Goal: Task Accomplishment & Management: Manage account settings

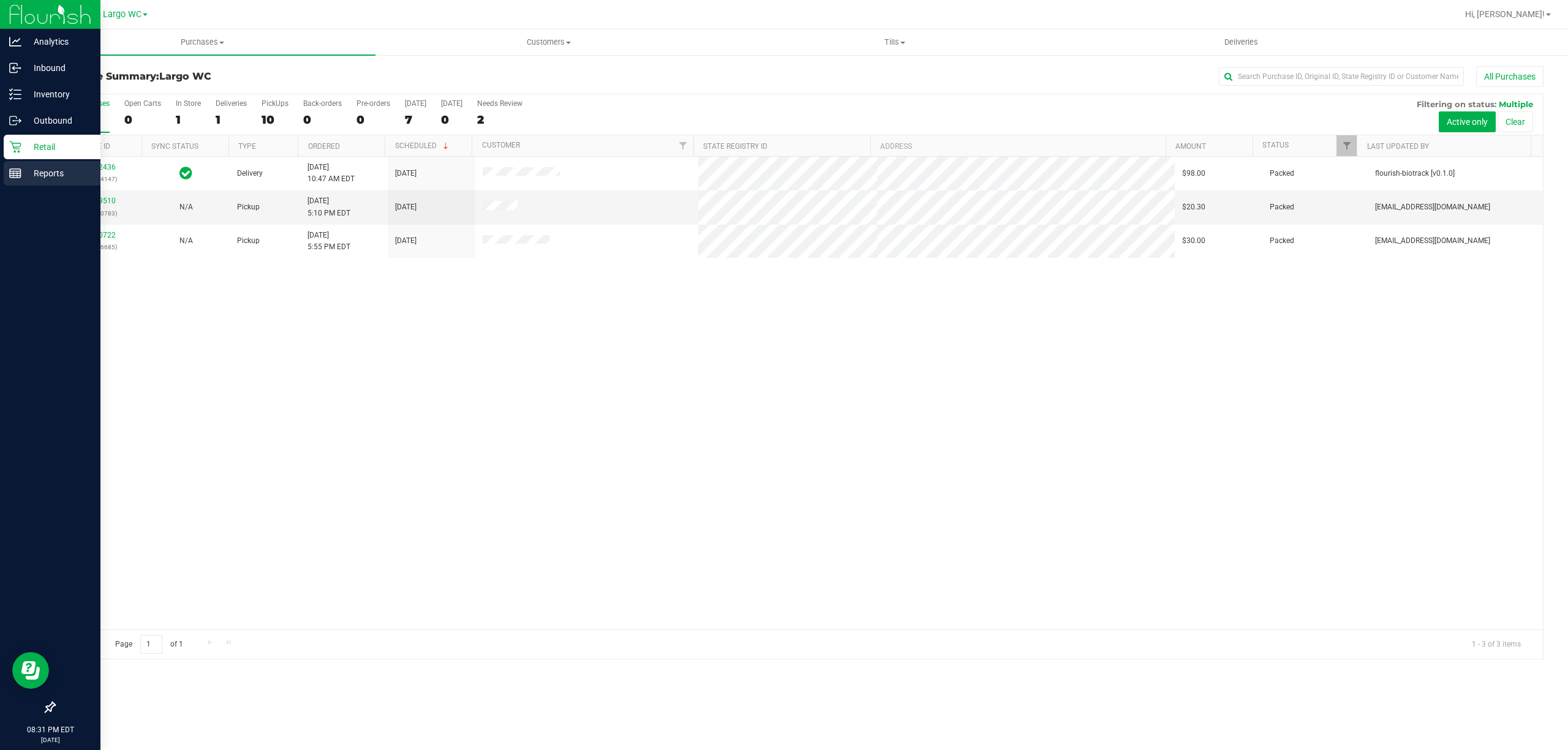
click at [2, 184] on link "Reports" at bounding box center [50, 174] width 101 height 27
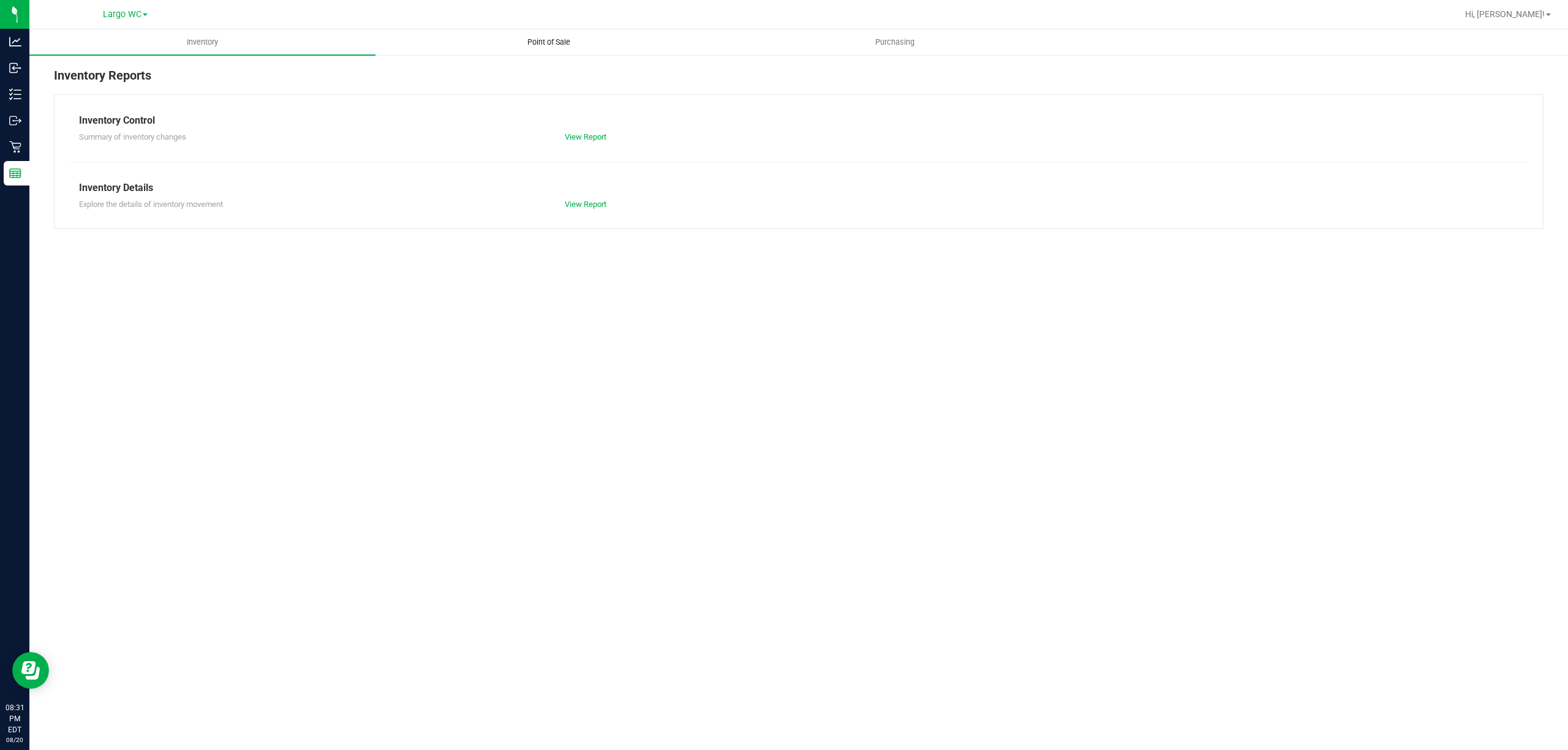
click at [554, 50] on uib-tab-heading "Point of Sale" at bounding box center [548, 42] width 345 height 24
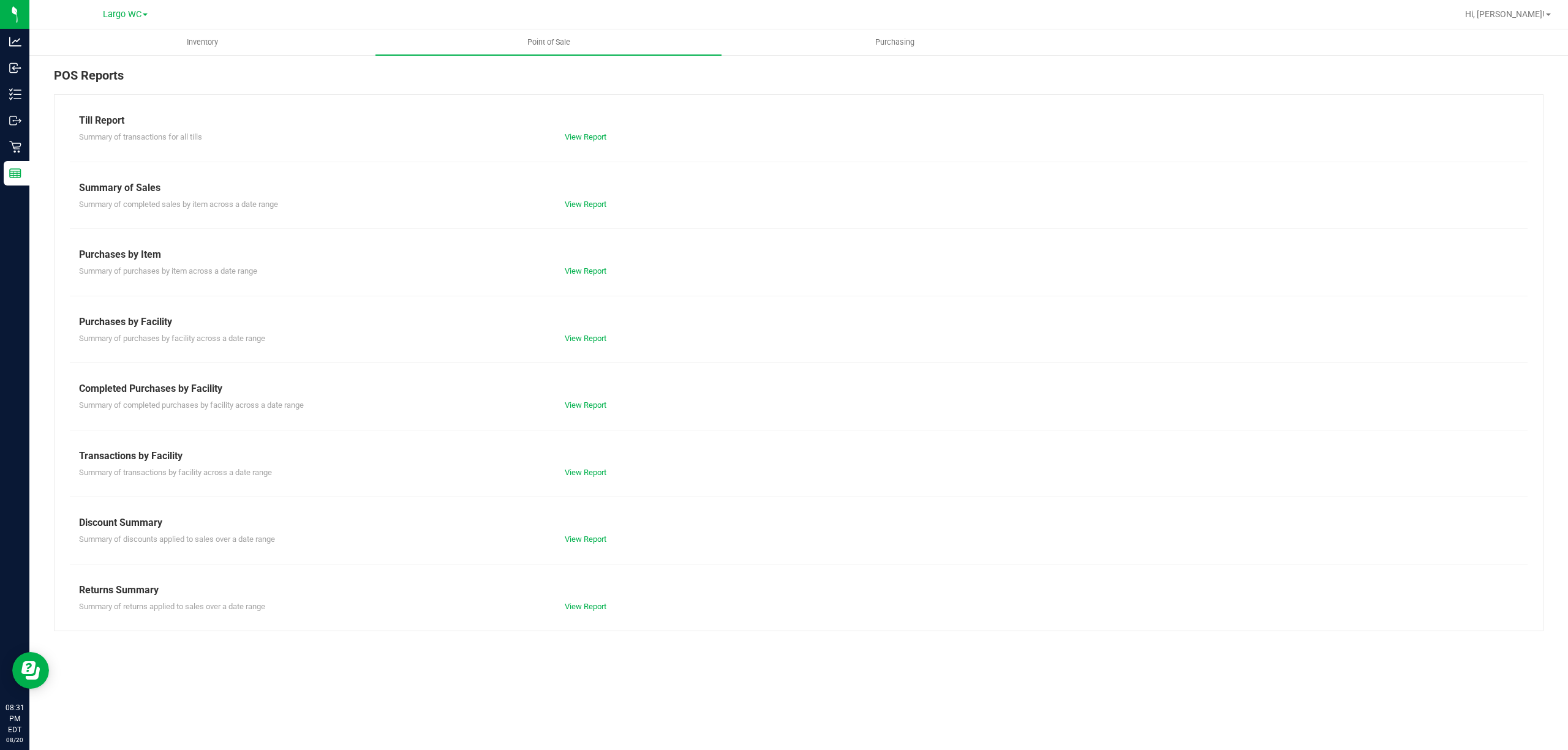
click at [576, 131] on div "View Report" at bounding box center [798, 137] width 486 height 12
click at [577, 136] on link "View Report" at bounding box center [586, 136] width 42 height 9
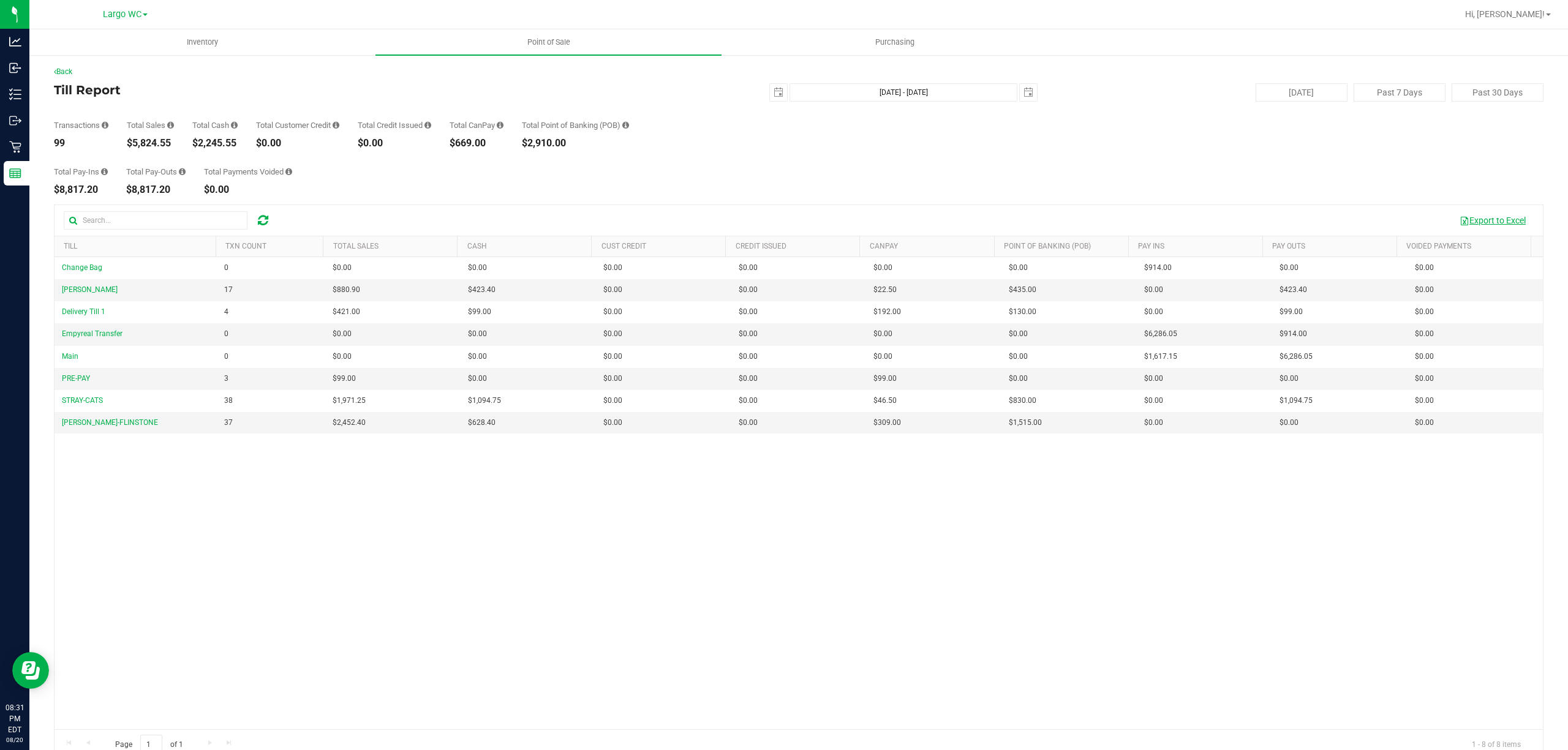
click at [1485, 214] on button "Export to Excel" at bounding box center [1493, 220] width 82 height 21
click at [71, 67] on link "Back" at bounding box center [63, 71] width 18 height 8
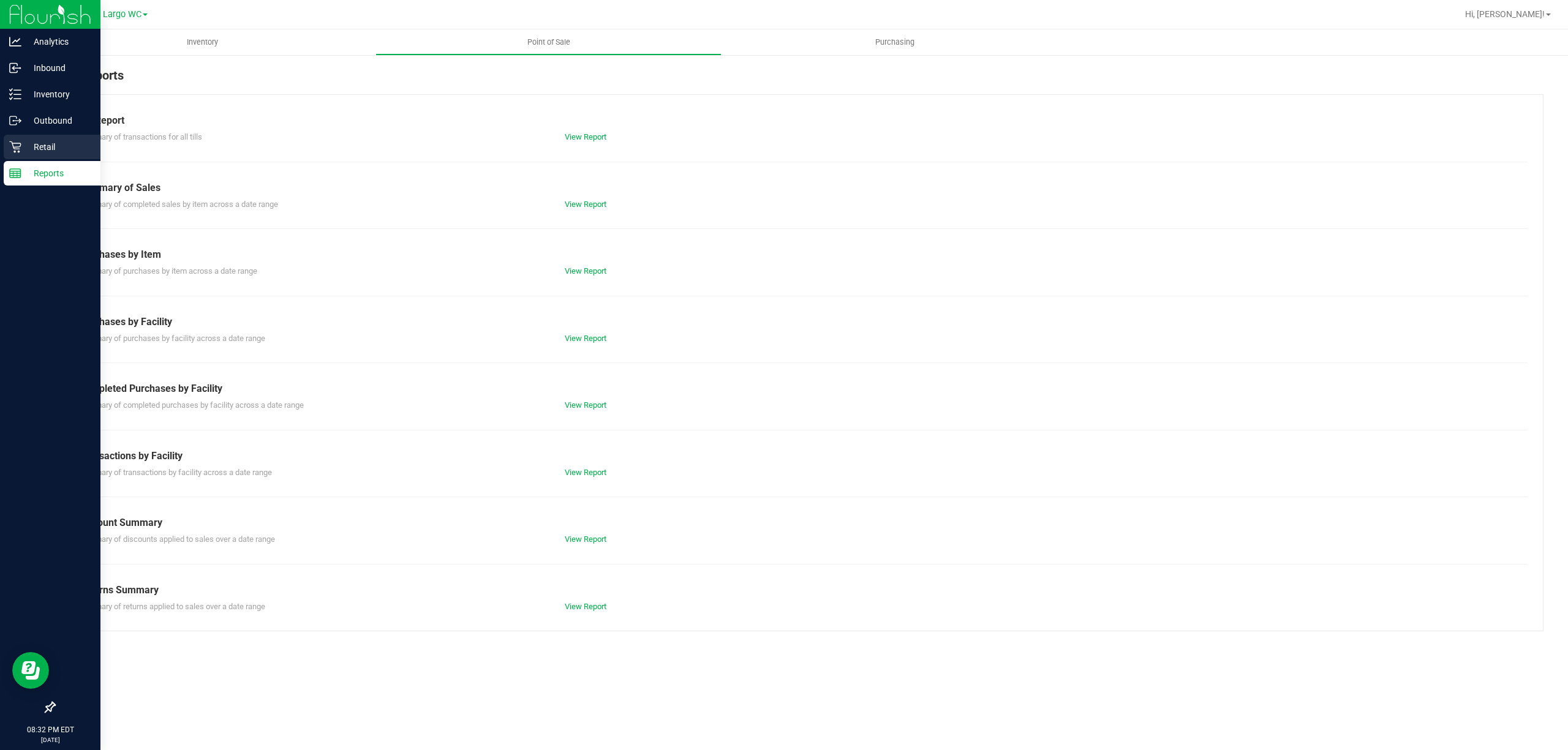
click at [35, 154] on div "Retail" at bounding box center [52, 147] width 97 height 24
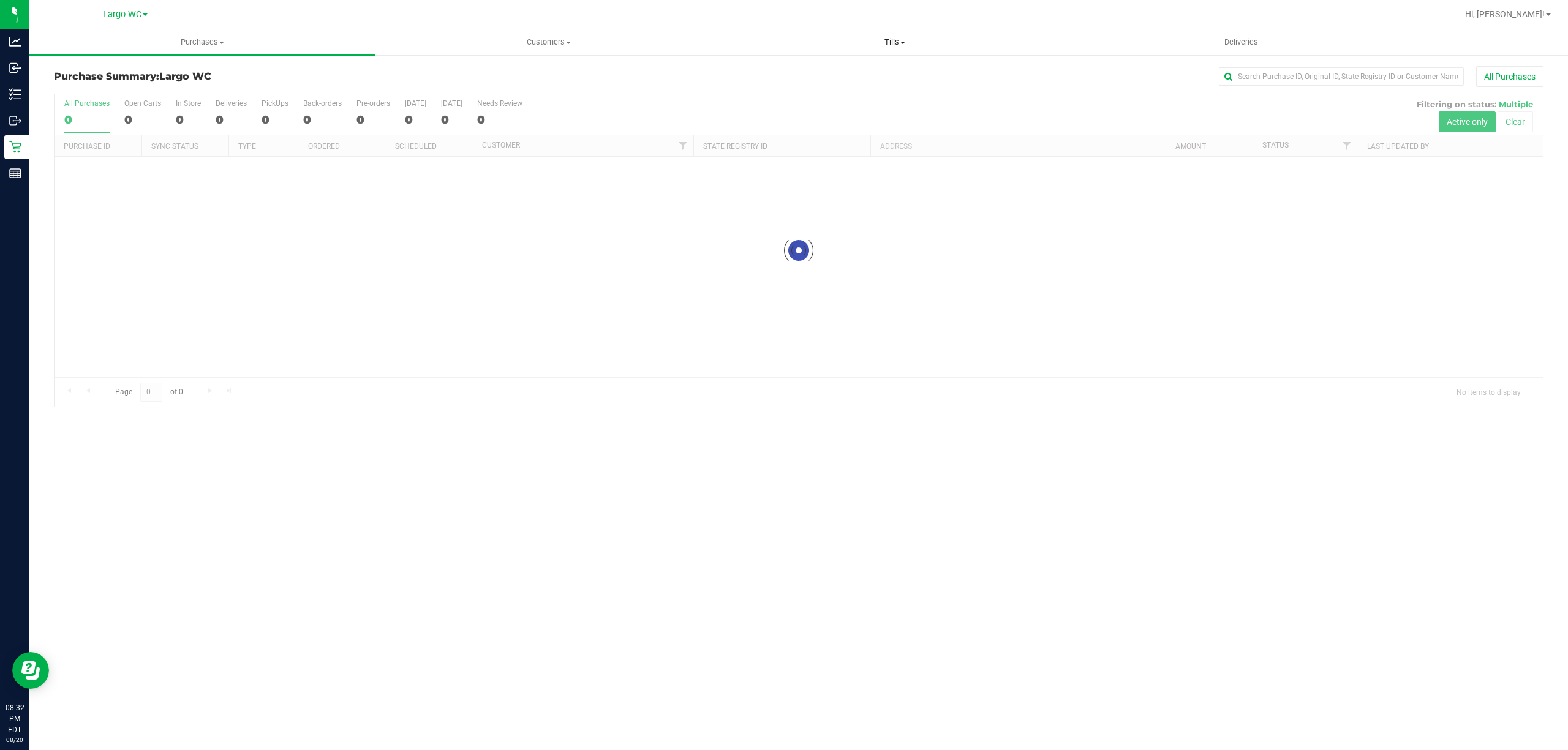
click at [924, 37] on span "Tills" at bounding box center [895, 42] width 345 height 11
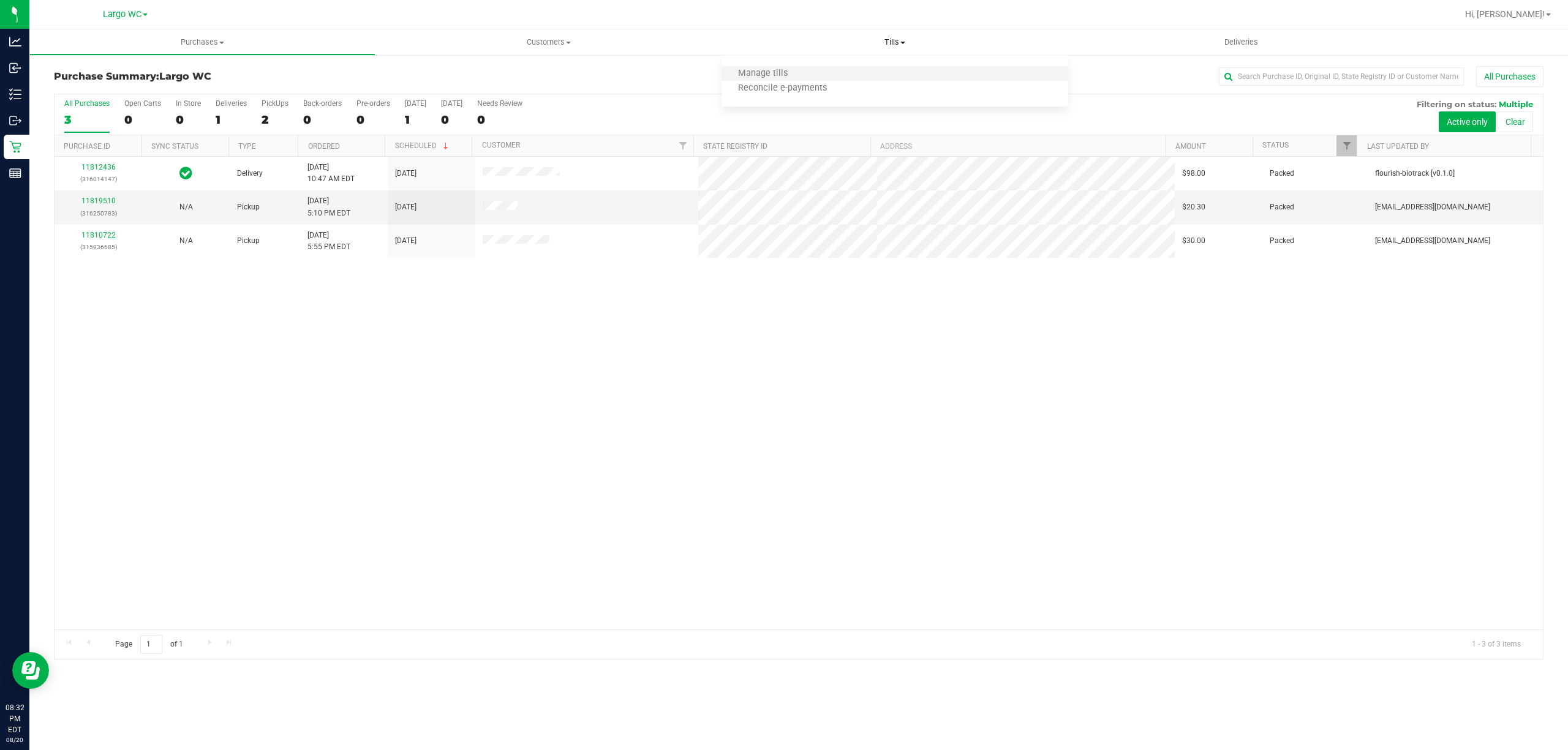
click at [869, 69] on li "Manage tills" at bounding box center [895, 74] width 346 height 14
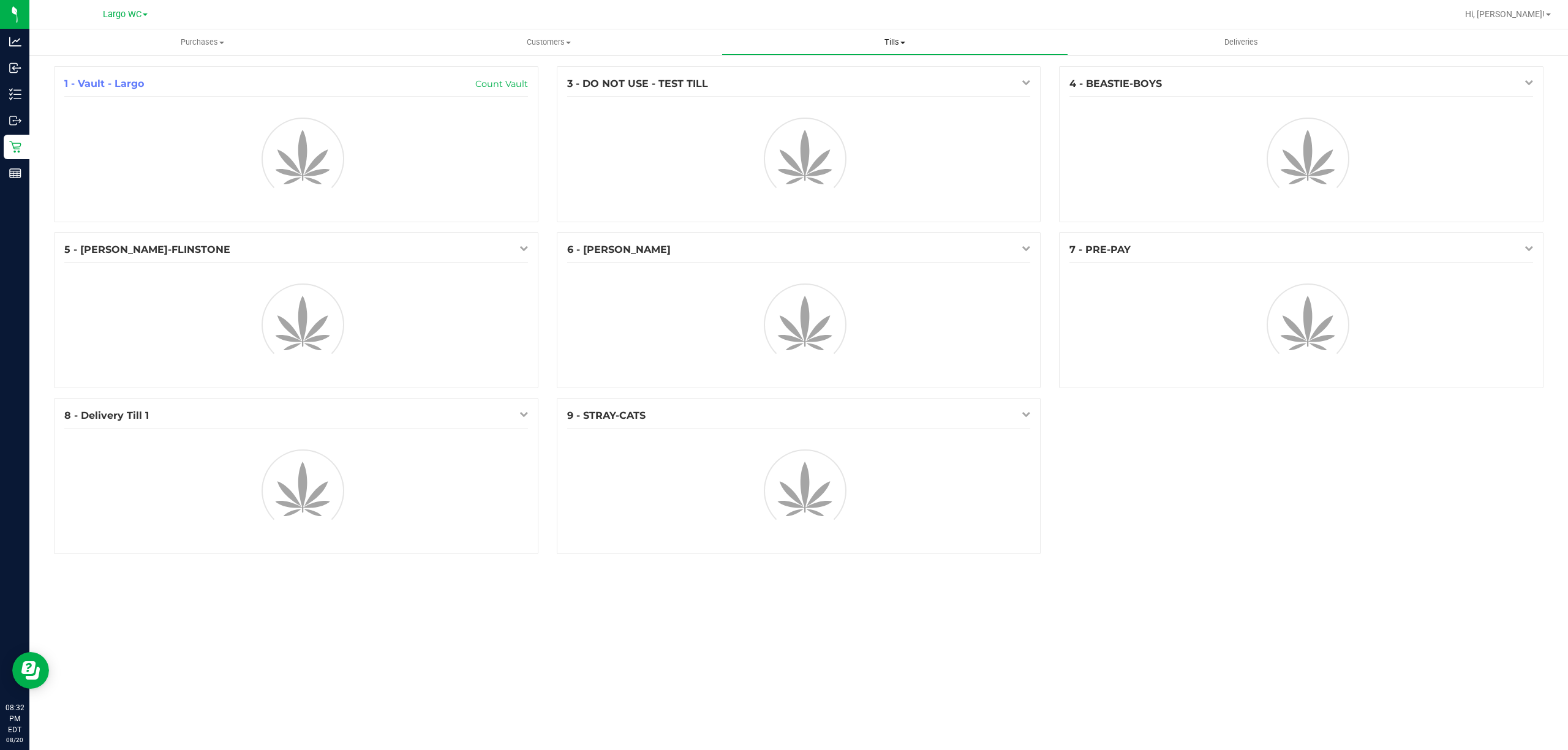
click at [888, 42] on span "Tills" at bounding box center [895, 42] width 345 height 11
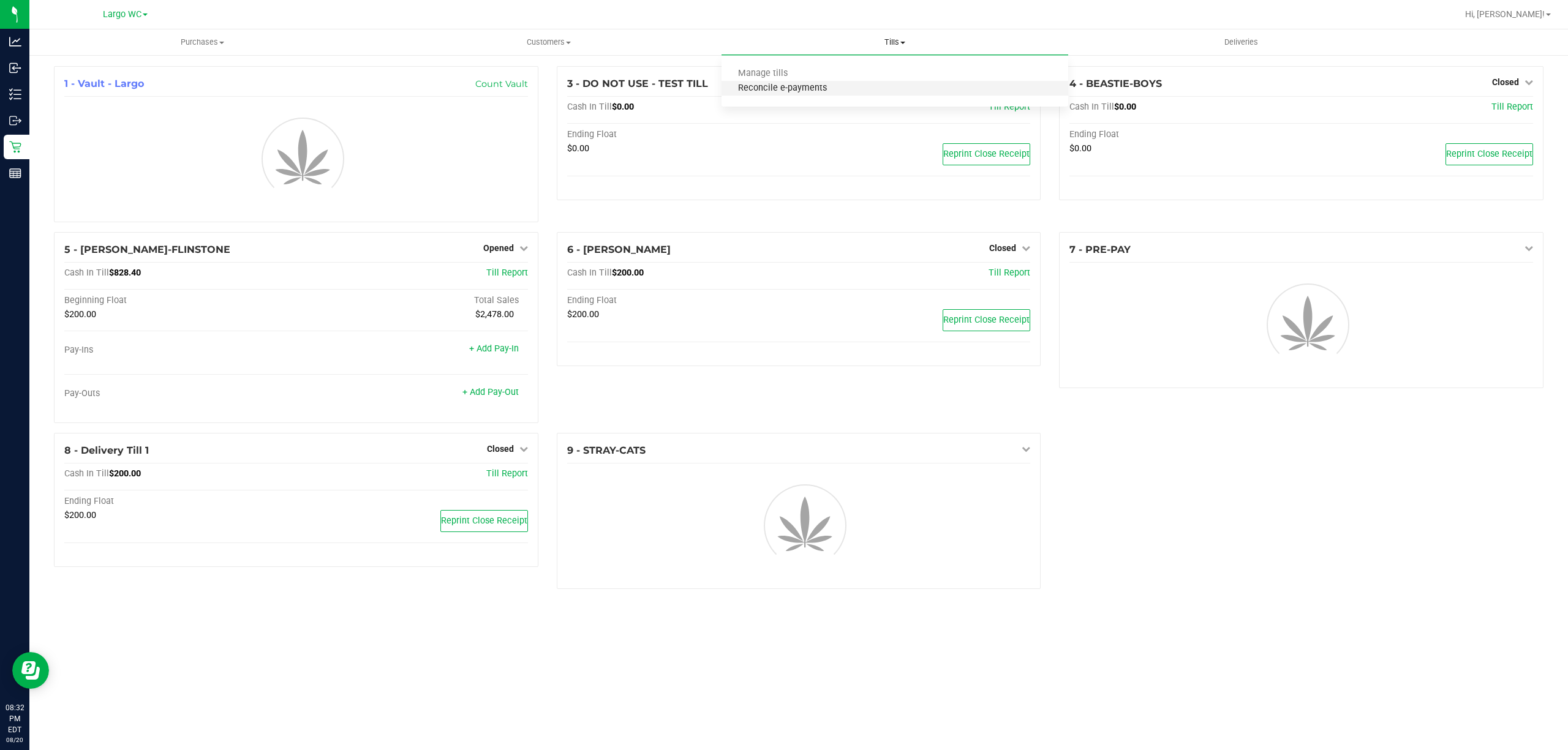
click at [831, 85] on span "Reconcile e-payments" at bounding box center [782, 88] width 122 height 11
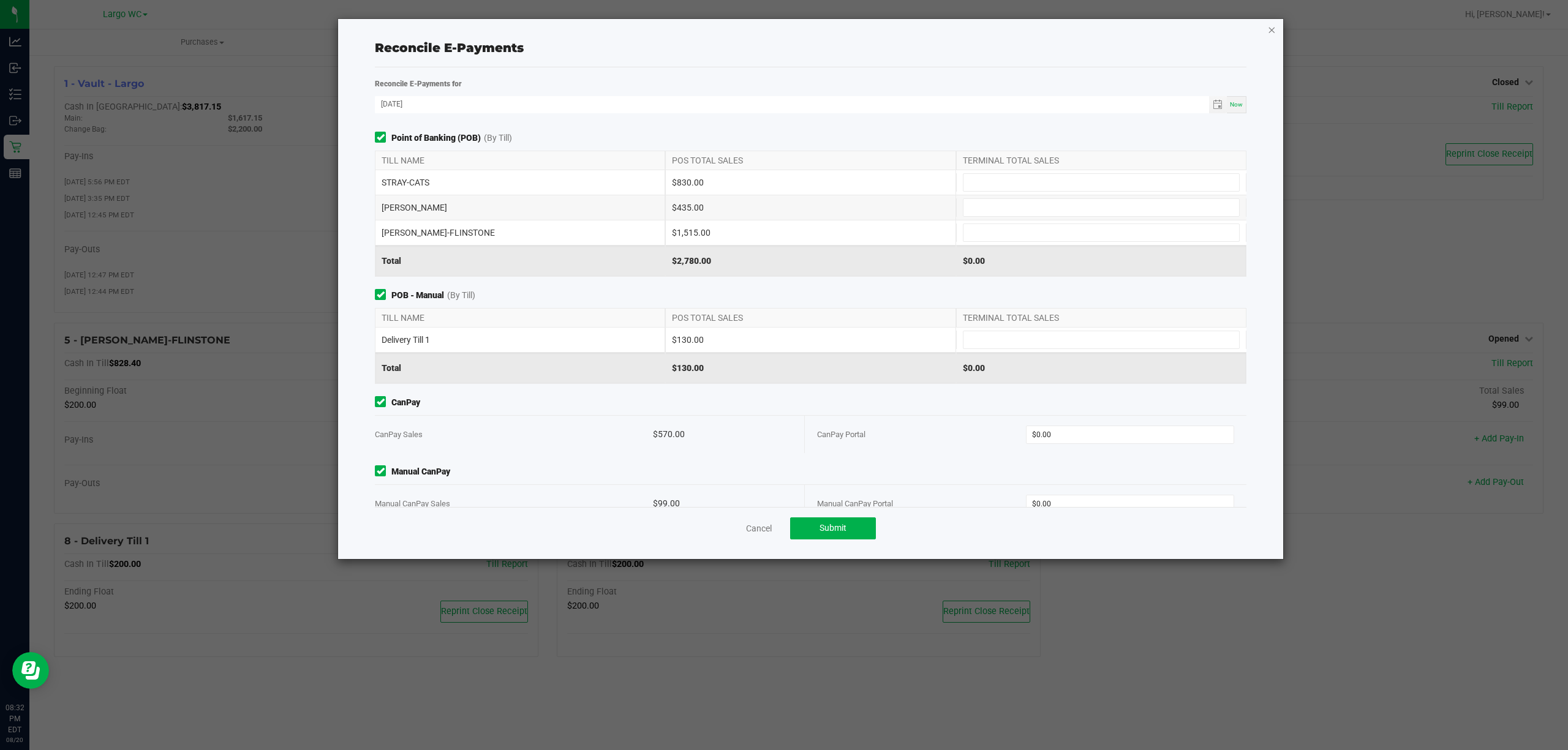
click at [1268, 24] on icon "button" at bounding box center [1271, 29] width 8 height 14
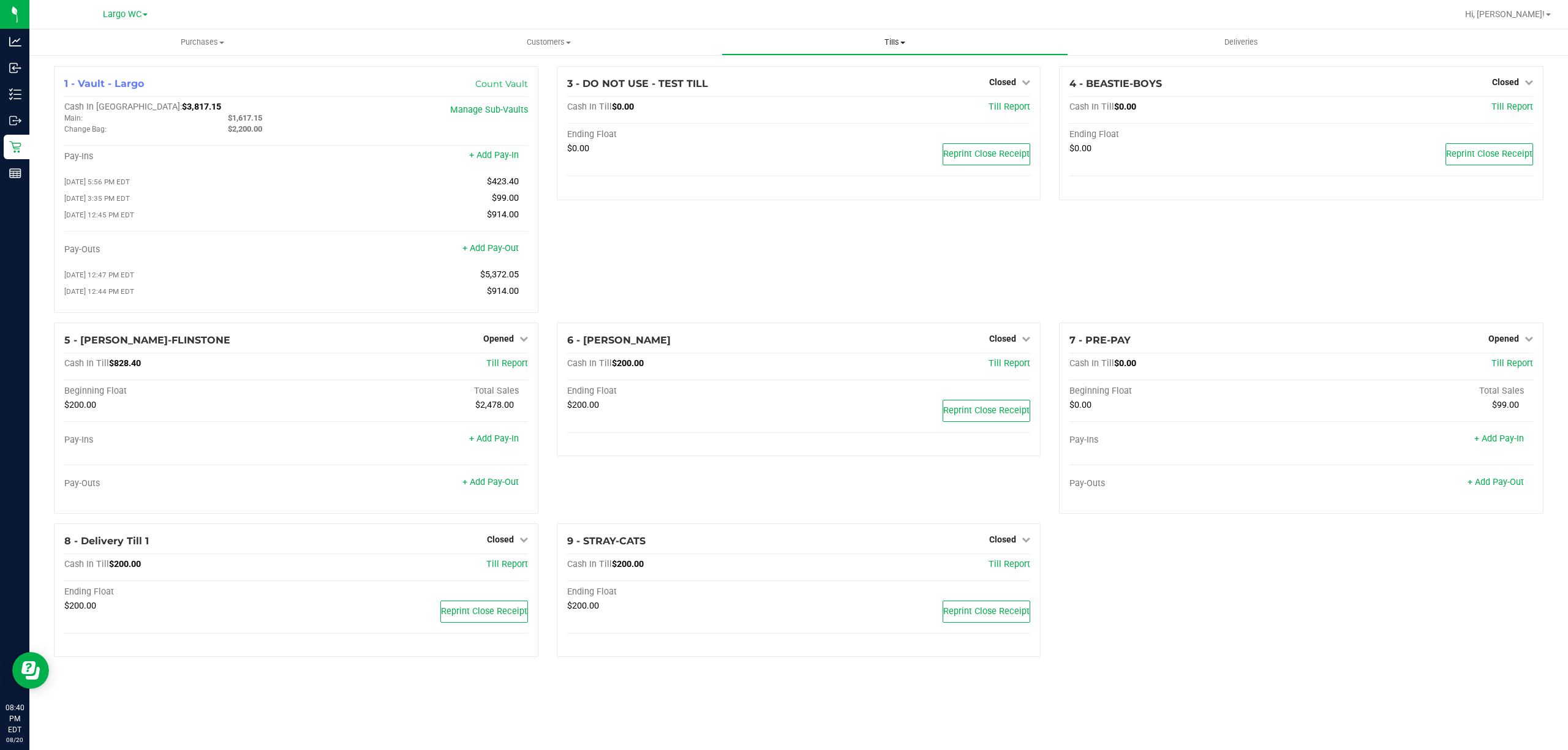
click at [892, 43] on span "Tills" at bounding box center [895, 42] width 345 height 11
click at [866, 88] on li "Reconcile e-payments" at bounding box center [895, 88] width 346 height 14
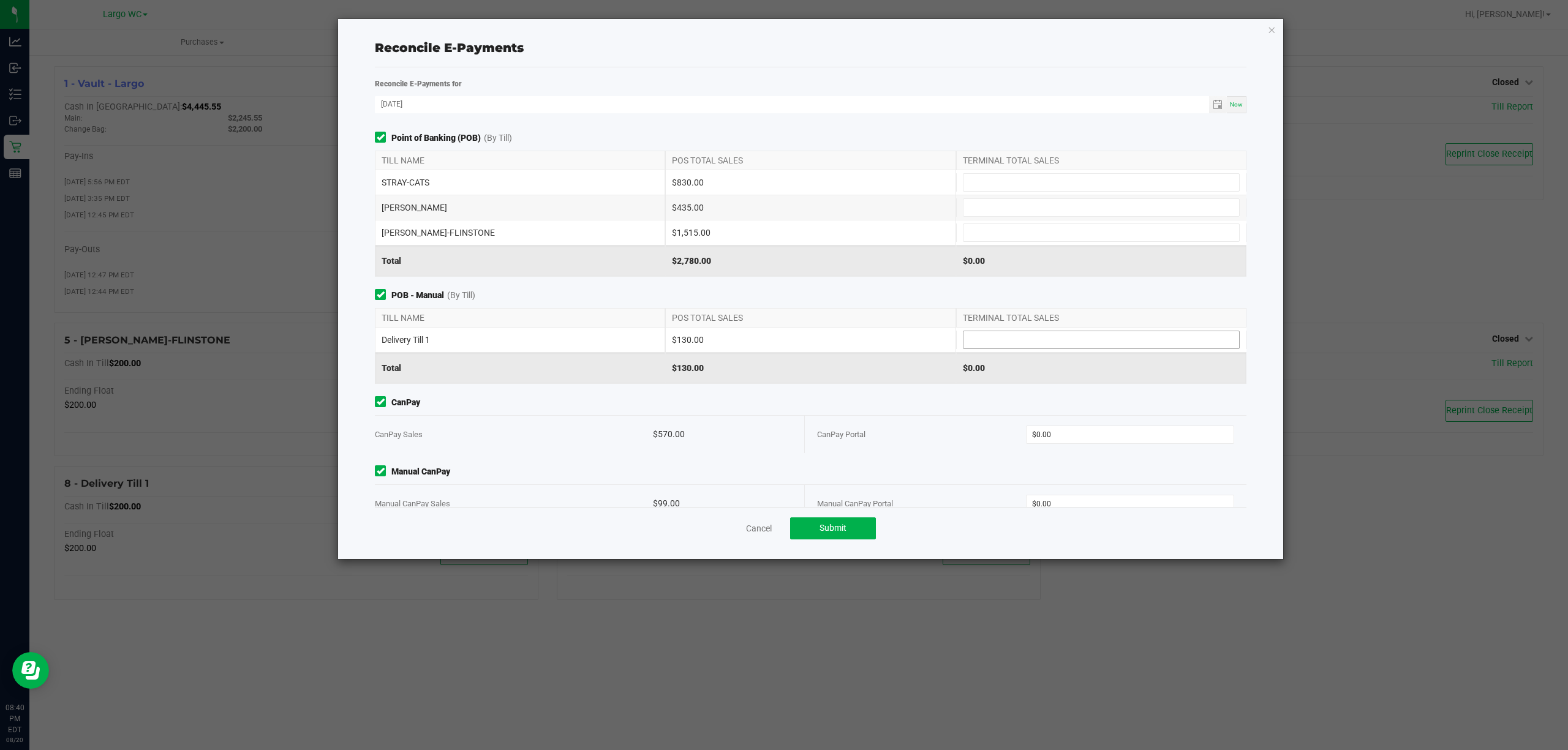
click at [1026, 344] on input at bounding box center [1100, 340] width 275 height 17
type input "$130.00"
click at [1002, 226] on input at bounding box center [1100, 232] width 275 height 17
type input "$1,515.00"
click at [998, 207] on input at bounding box center [1100, 207] width 275 height 17
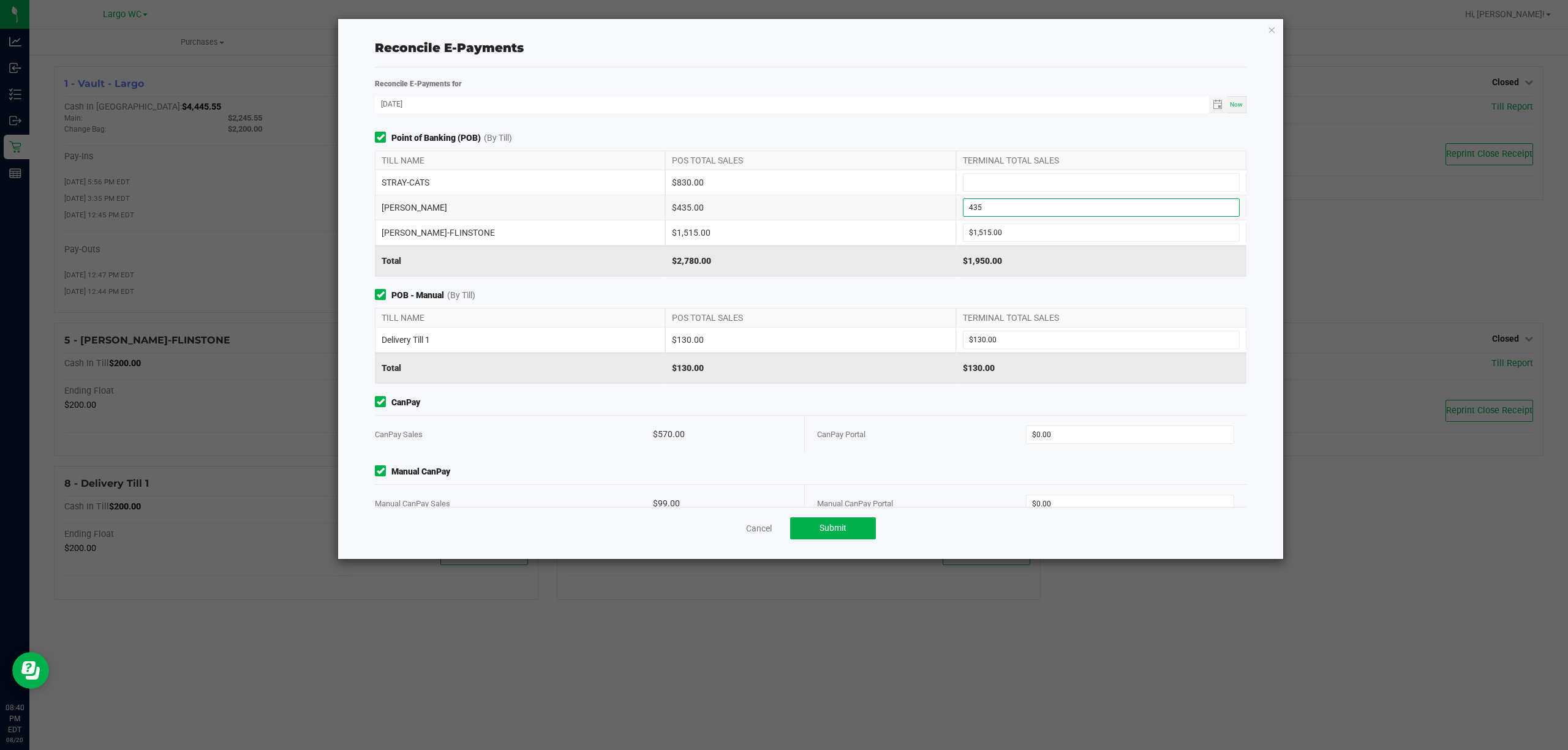
type input "$435.00"
click at [988, 167] on div "TERMINAL TOTAL SALES" at bounding box center [1101, 160] width 291 height 18
click at [985, 191] on input at bounding box center [1100, 182] width 275 height 17
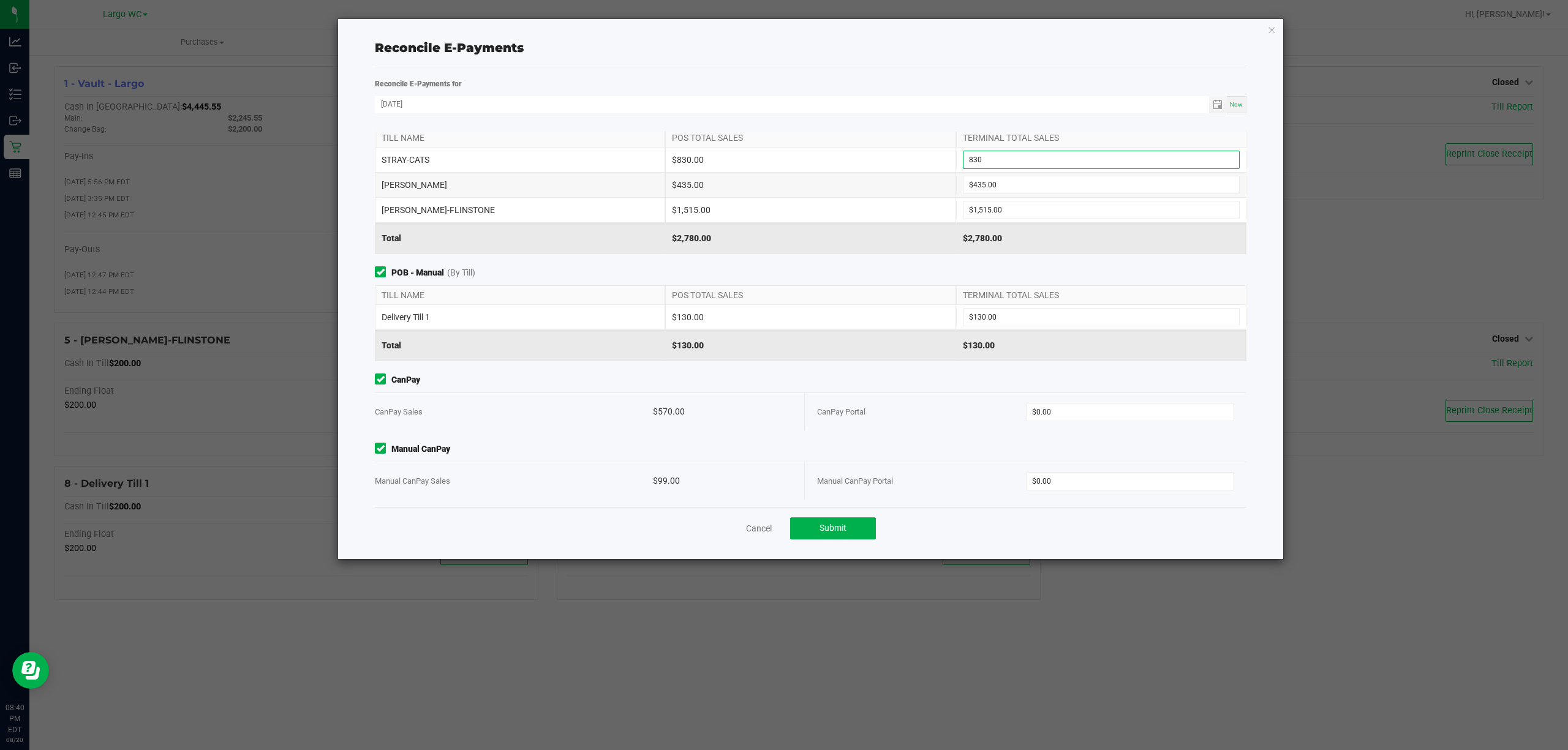
scroll to position [28, 0]
type input "$830.00"
click at [1042, 410] on input "0" at bounding box center [1130, 407] width 207 height 17
type input "$570.00"
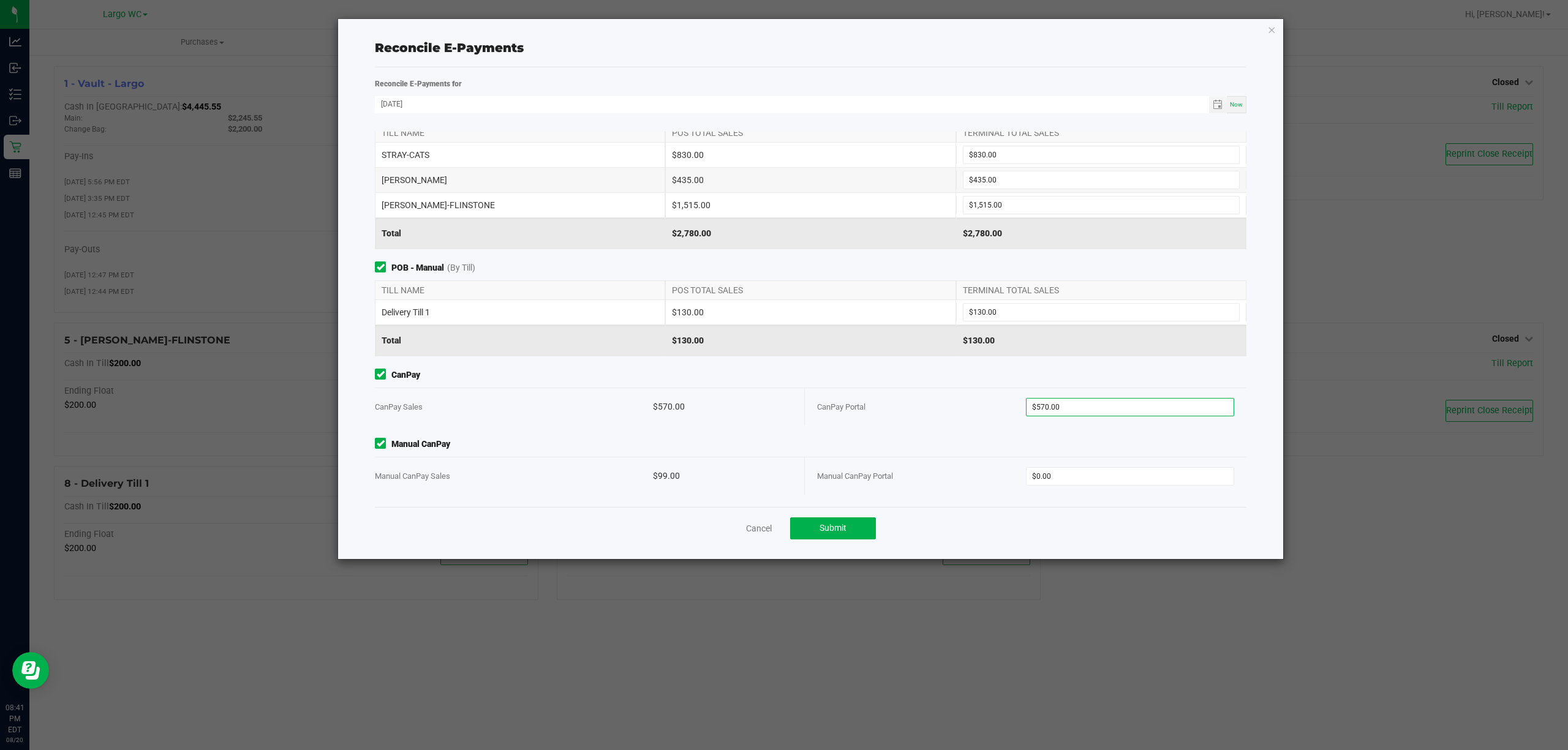
click at [847, 412] on div "CanPay Portal" at bounding box center [921, 406] width 209 height 37
drag, startPoint x: 1024, startPoint y: 465, endPoint x: 1025, endPoint y: 474, distance: 9.1
click at [1024, 468] on div "Manual CanPay Portal $0.00" at bounding box center [1025, 476] width 417 height 37
click at [1027, 474] on input "0" at bounding box center [1130, 476] width 207 height 17
type input "$99.00"
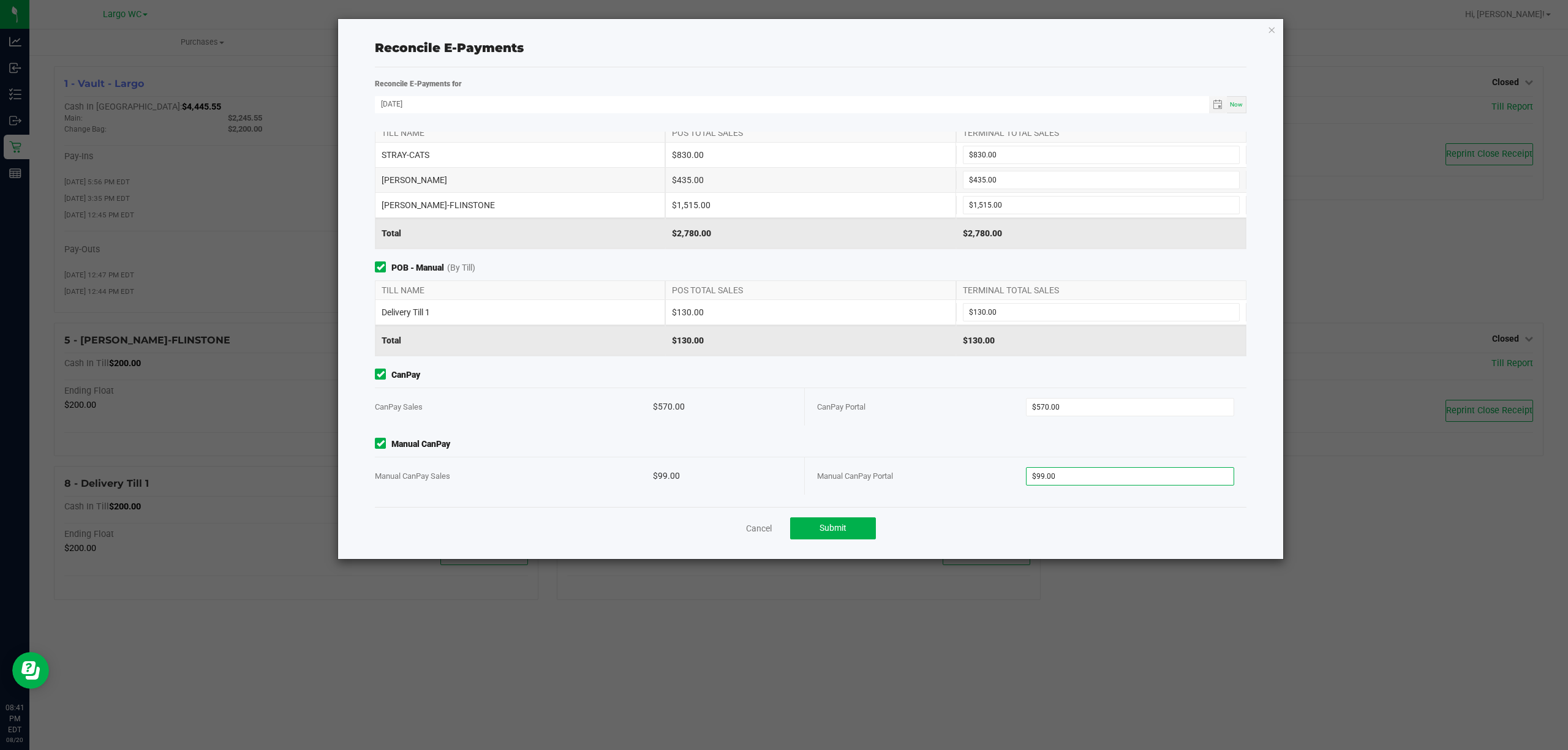
click at [943, 473] on div "Manual CanPay Portal" at bounding box center [921, 476] width 209 height 37
click at [851, 521] on button "Submit" at bounding box center [833, 528] width 85 height 22
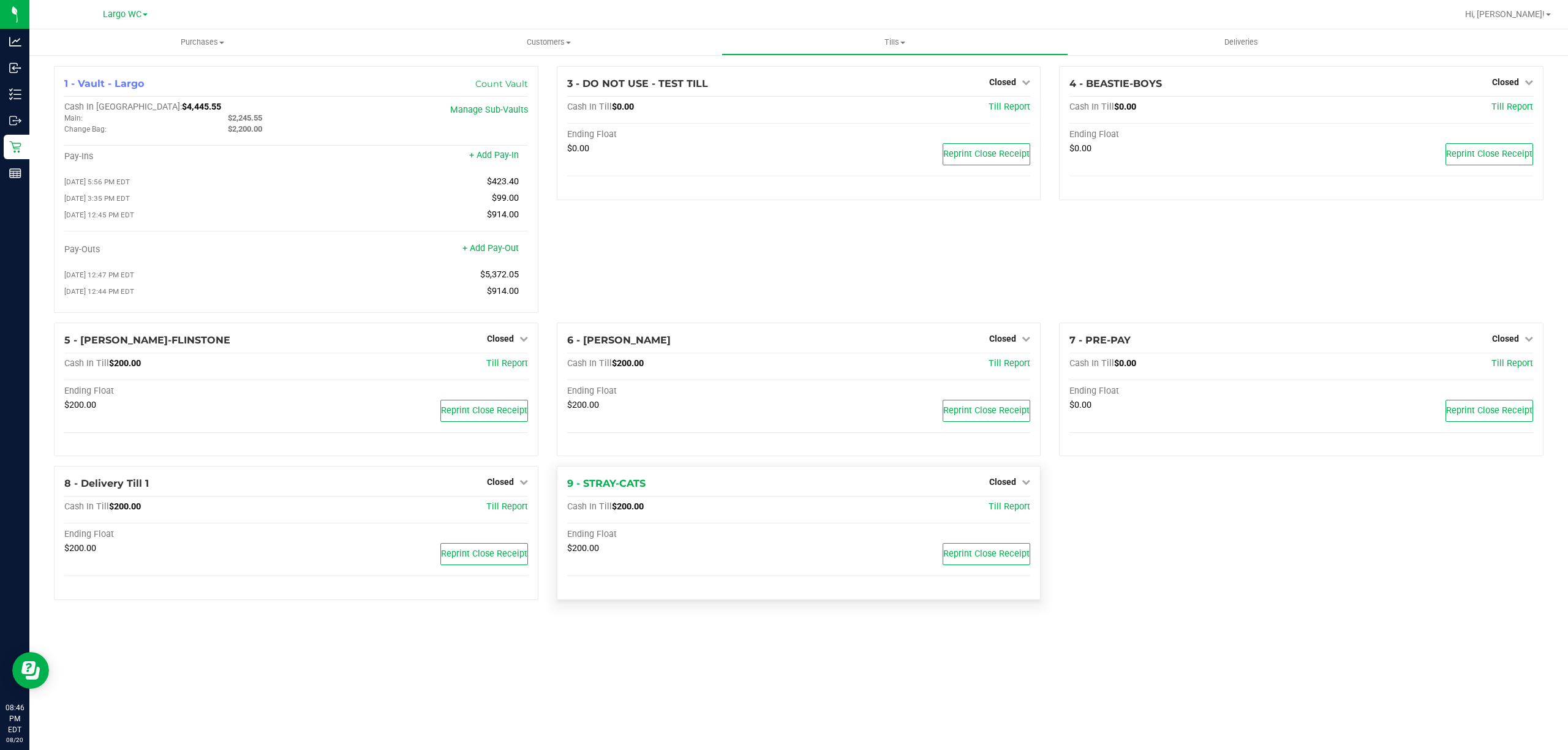
click at [691, 589] on div at bounding box center [799, 585] width 464 height 8
